Goal: Task Accomplishment & Management: Manage account settings

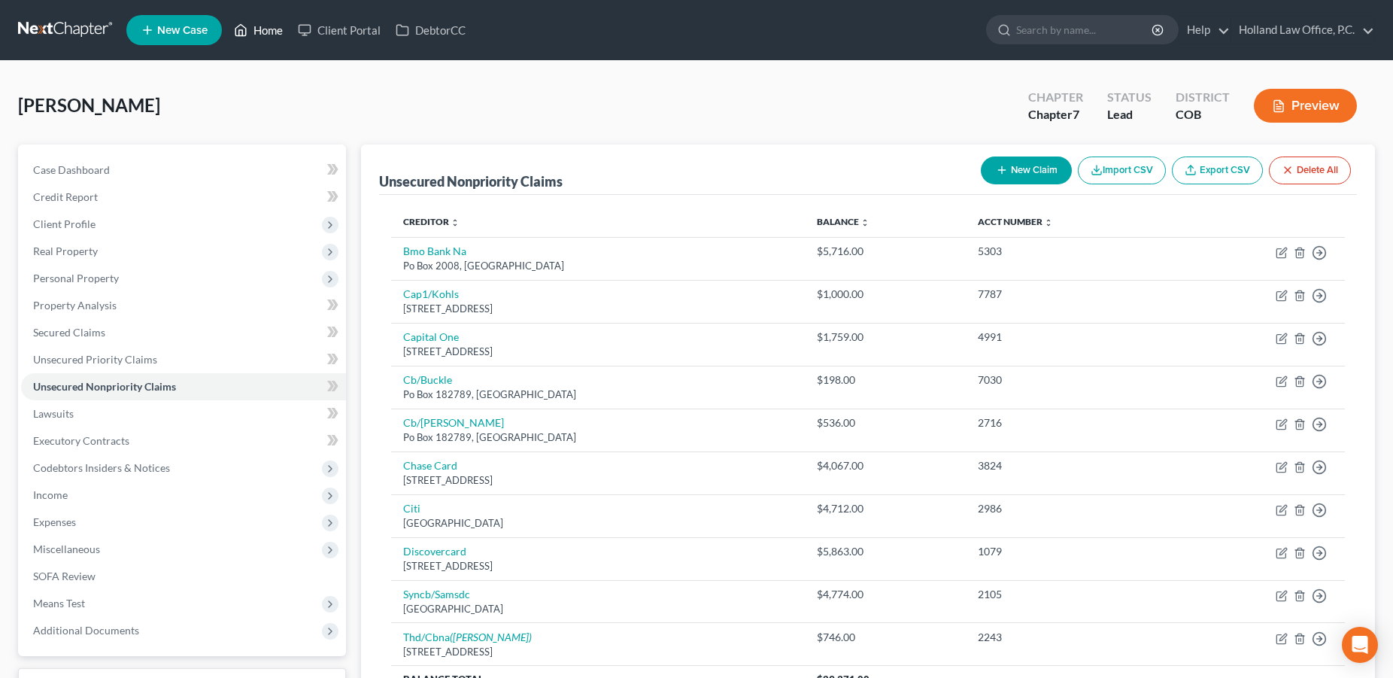
click at [263, 33] on link "Home" at bounding box center [258, 30] width 64 height 27
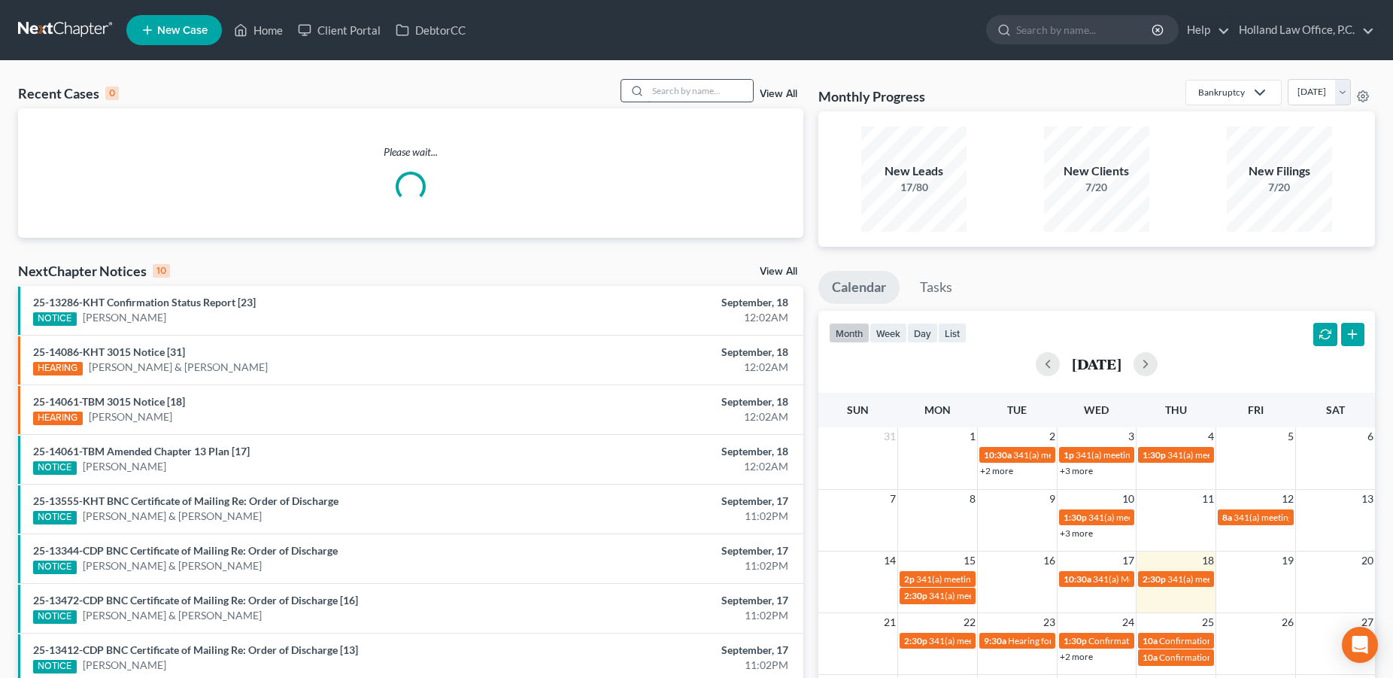
click at [654, 87] on input "search" at bounding box center [700, 91] width 105 height 22
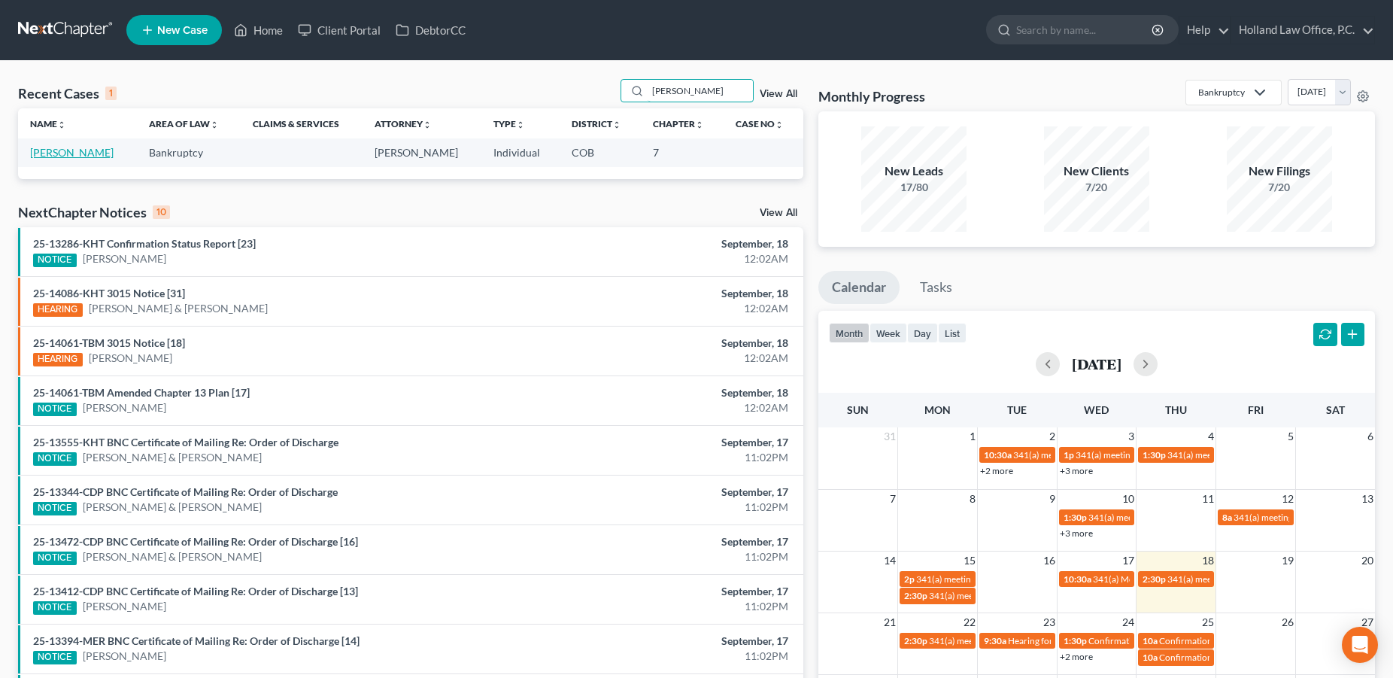
type input "[PERSON_NAME]"
click at [54, 154] on link "[PERSON_NAME]" at bounding box center [72, 152] width 84 height 13
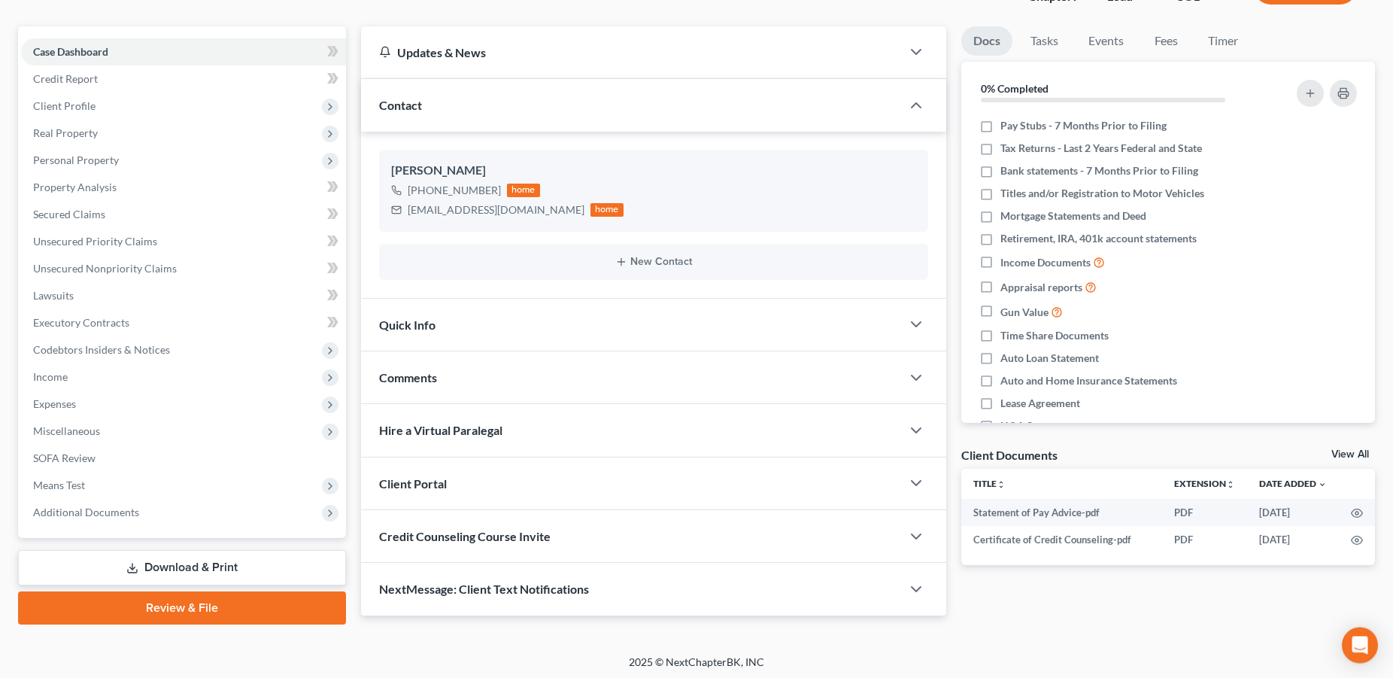
scroll to position [120, 0]
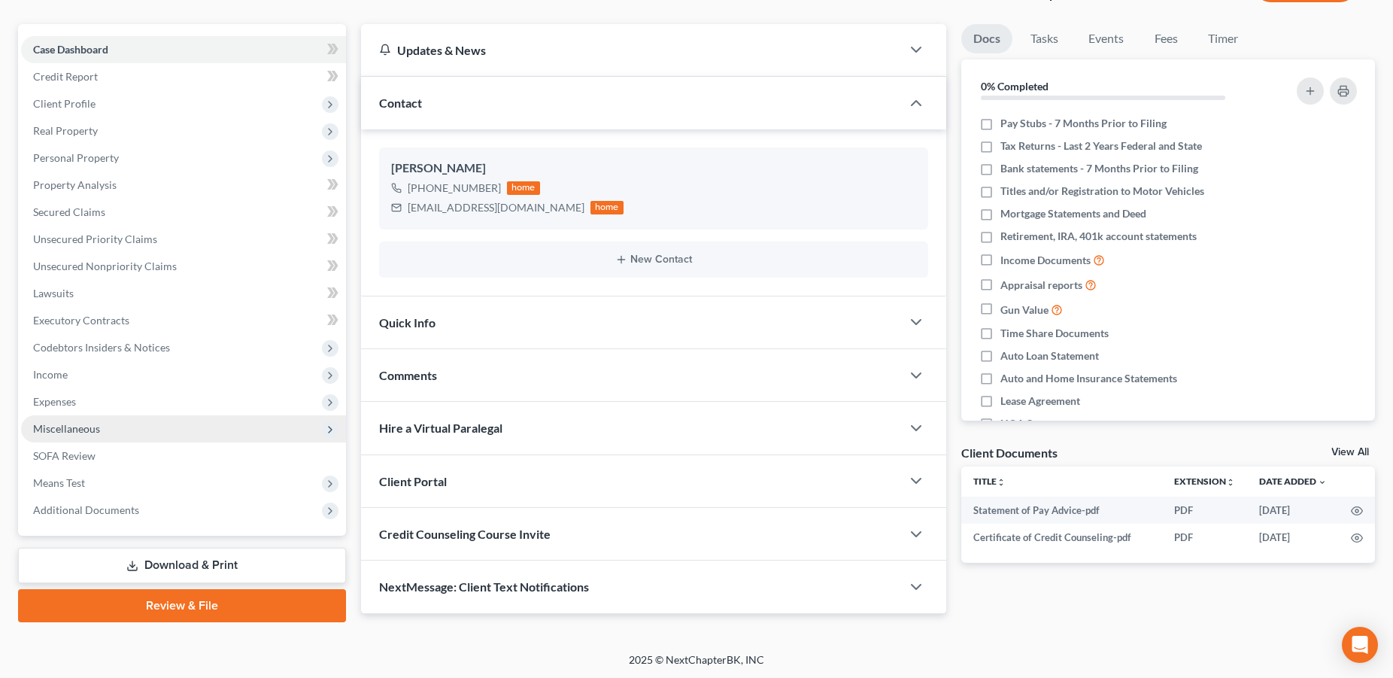
click at [67, 432] on span "Miscellaneous" at bounding box center [66, 428] width 67 height 13
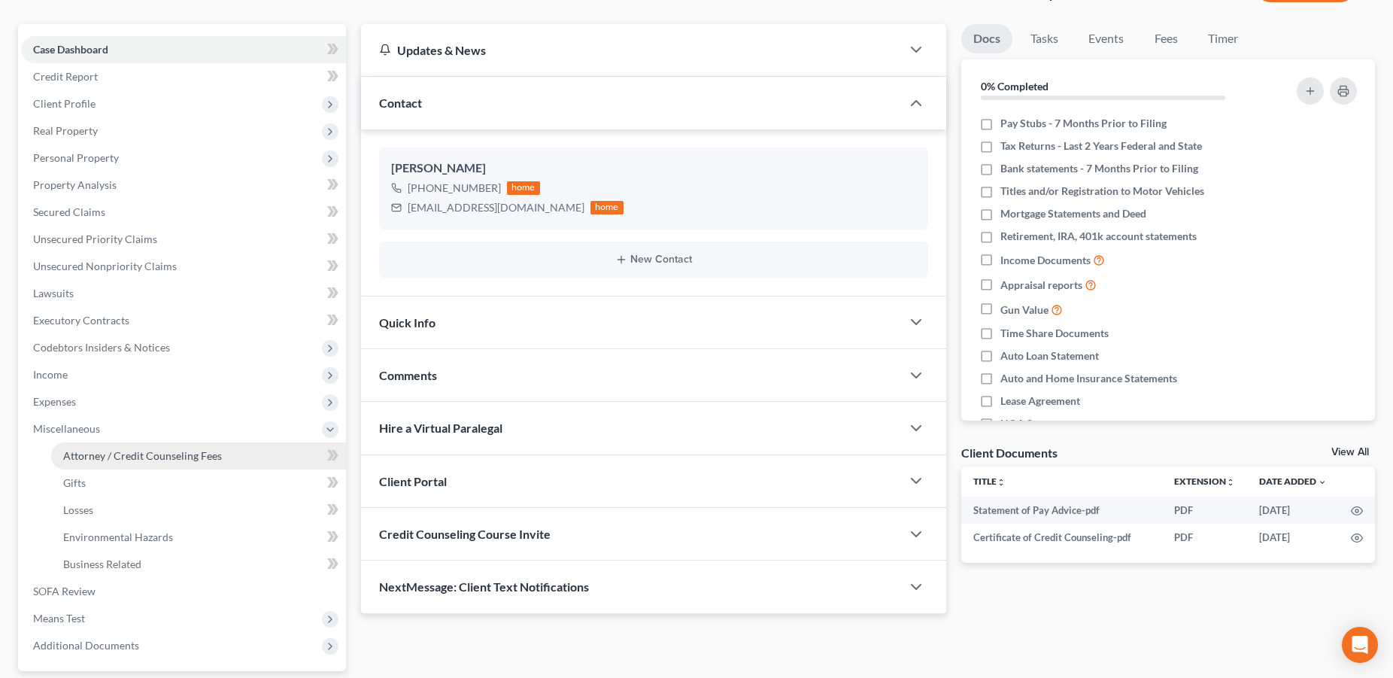
click at [177, 452] on span "Attorney / Credit Counseling Fees" at bounding box center [142, 455] width 159 height 13
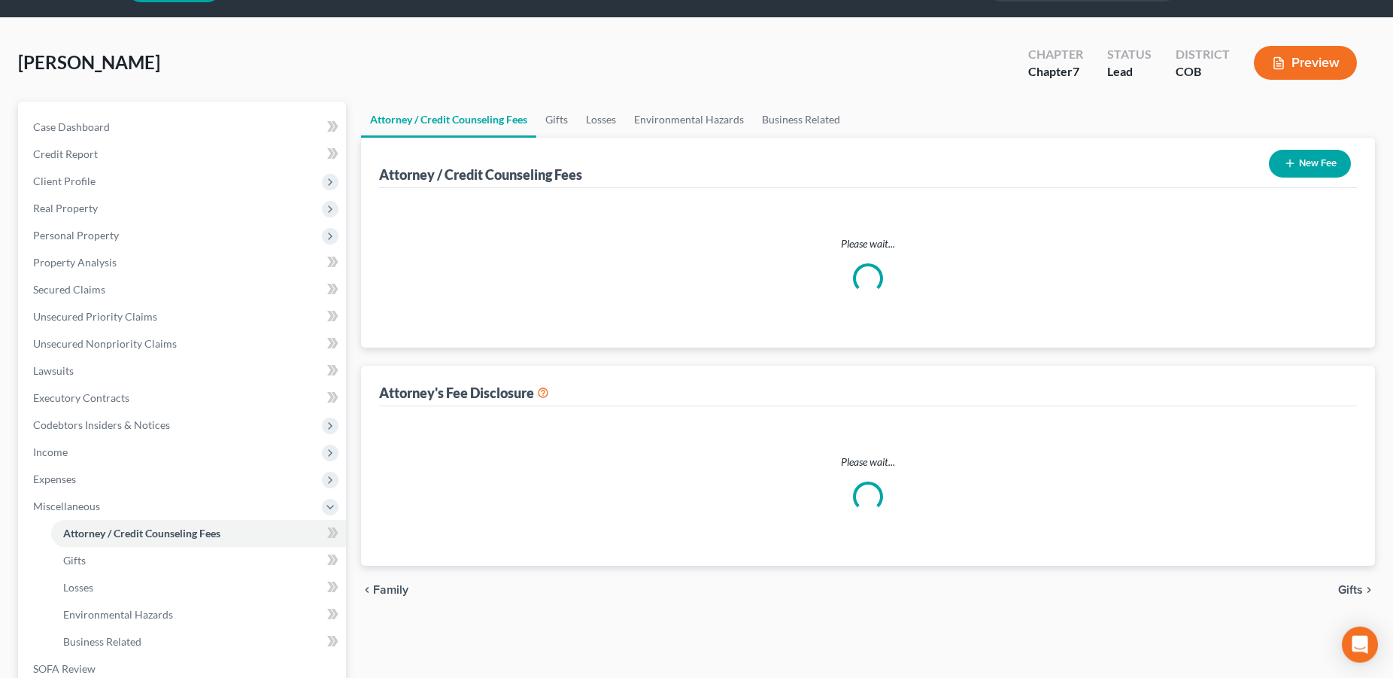
select select "0"
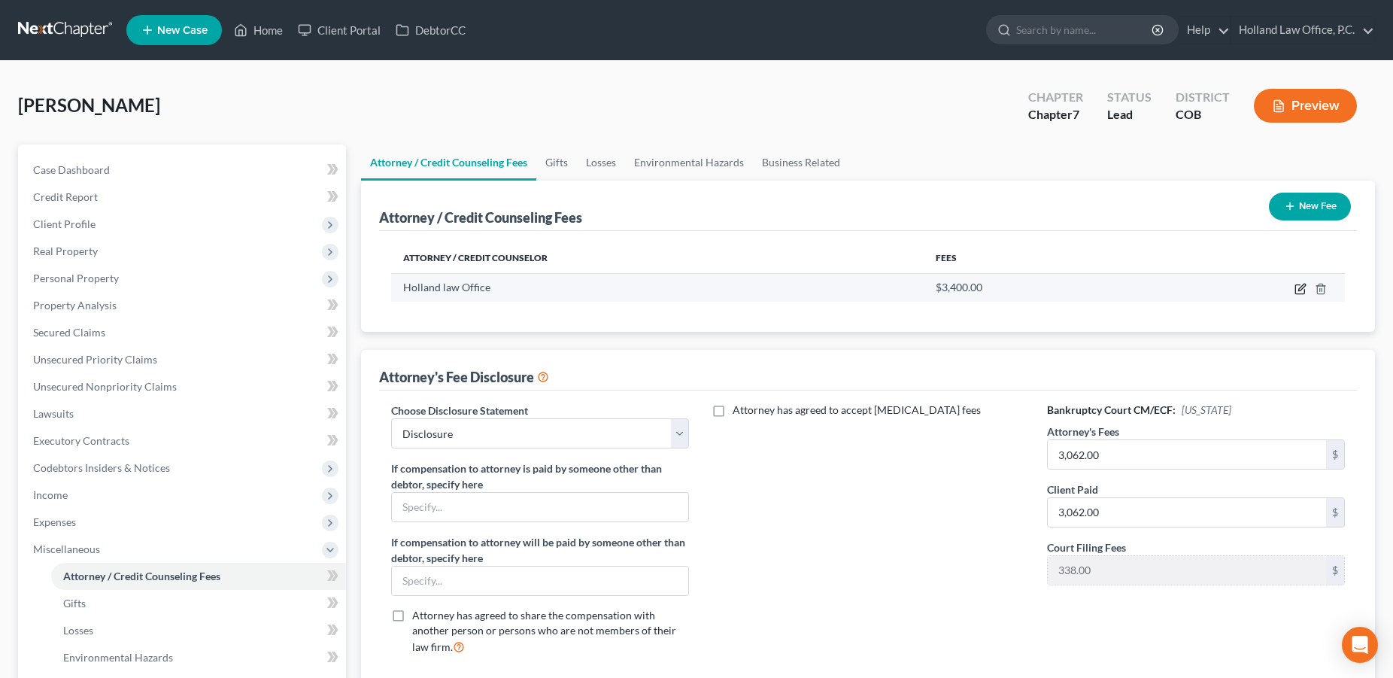
click at [1296, 292] on icon "button" at bounding box center [1300, 289] width 9 height 9
select select "5"
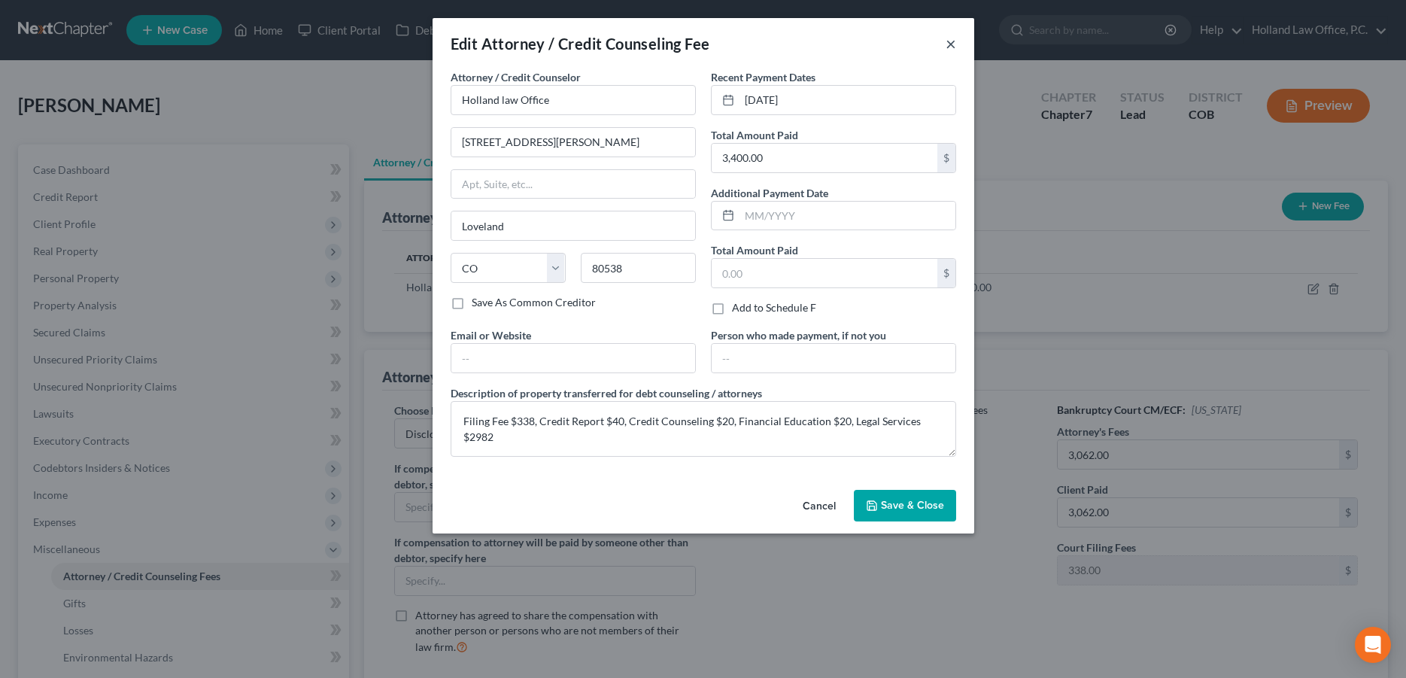
click at [950, 45] on button "×" at bounding box center [951, 44] width 11 height 18
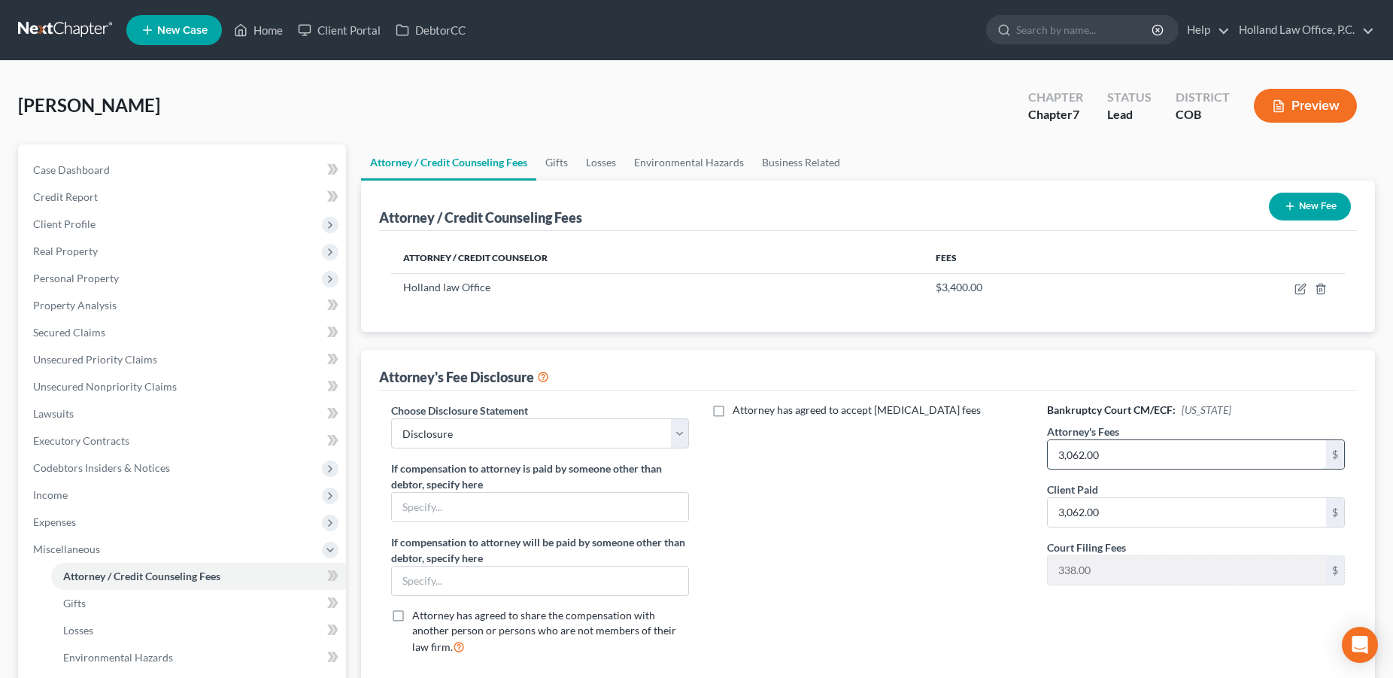
drag, startPoint x: 1127, startPoint y: 455, endPoint x: 1135, endPoint y: 459, distance: 8.4
click at [1134, 459] on input "3,062.00" at bounding box center [1187, 454] width 278 height 29
type input "2,982.00"
drag, startPoint x: 1119, startPoint y: 500, endPoint x: 1127, endPoint y: 516, distance: 18.5
click at [1127, 516] on input "3,062.00" at bounding box center [1187, 512] width 278 height 29
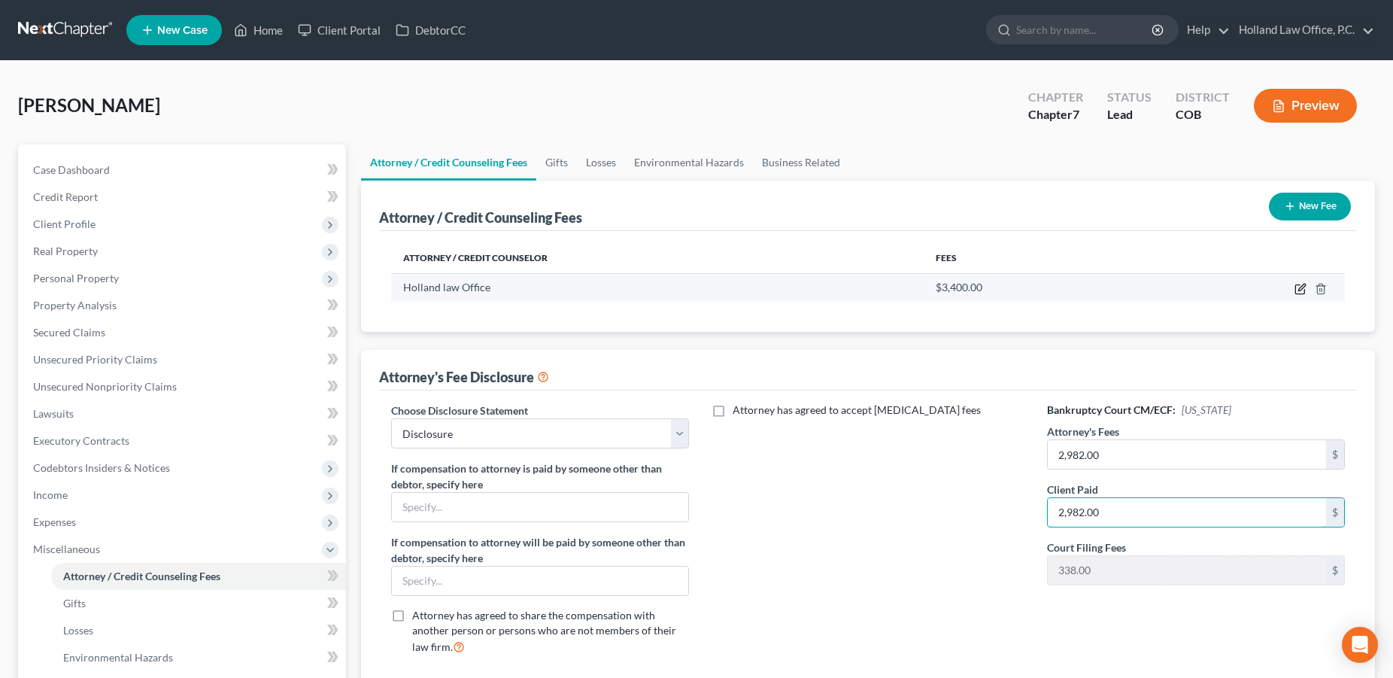
type input "2,982.00"
drag, startPoint x: 1298, startPoint y: 286, endPoint x: 1287, endPoint y: 278, distance: 13.6
click at [1299, 286] on icon "button" at bounding box center [1301, 289] width 12 height 12
select select "5"
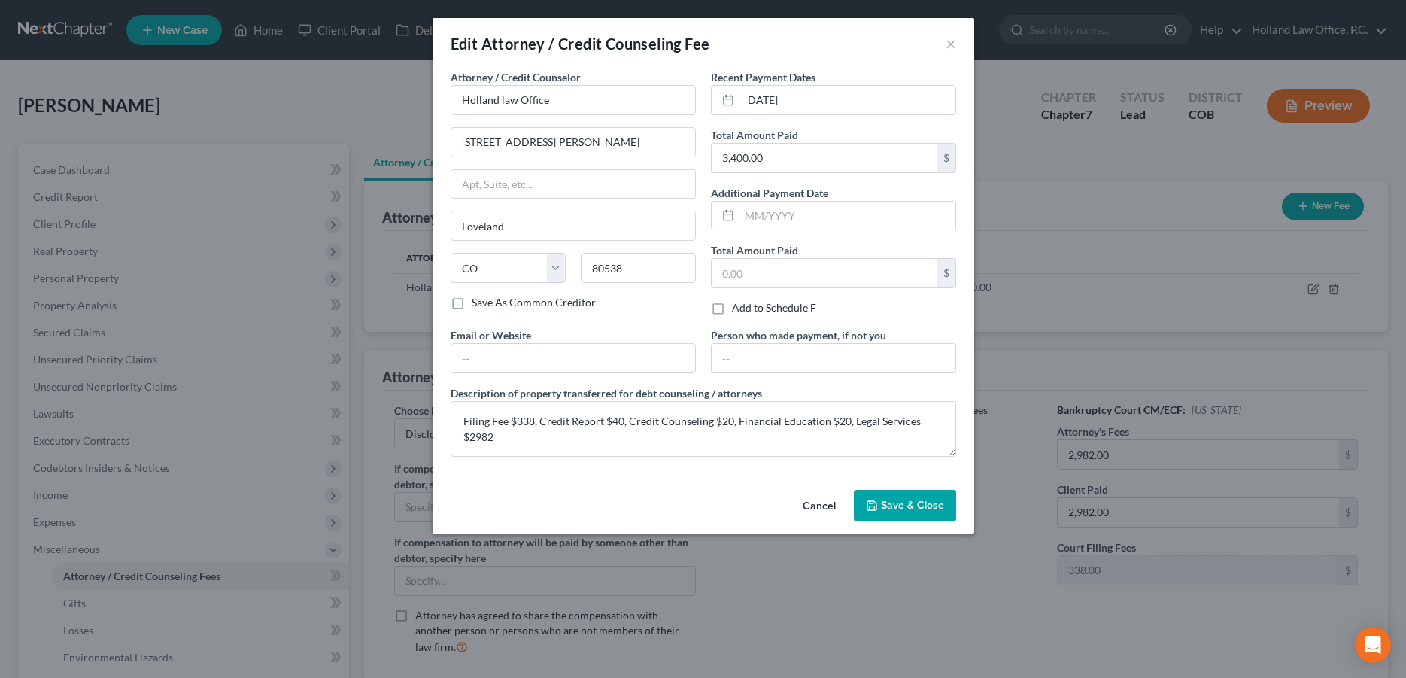
click at [911, 504] on span "Save & Close" at bounding box center [912, 505] width 63 height 13
